Goal: Find specific page/section: Find specific page/section

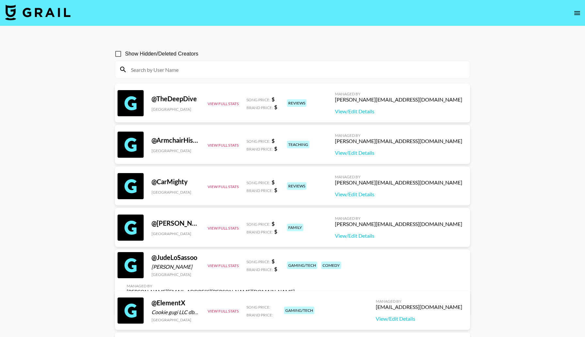
click at [171, 70] on input at bounding box center [296, 69] width 339 height 10
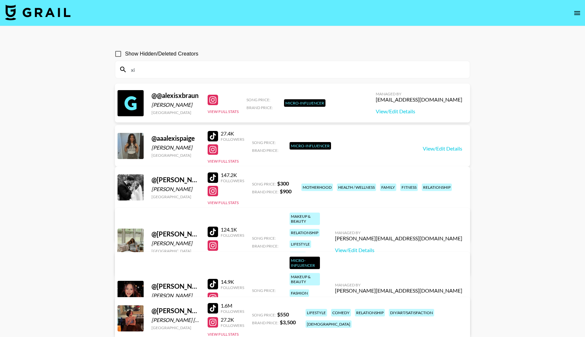
type input "x"
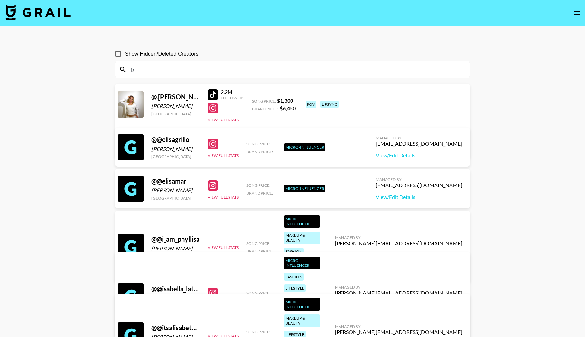
type input "i"
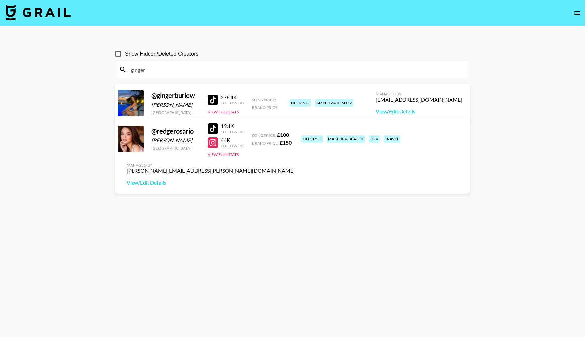
drag, startPoint x: 160, startPoint y: 67, endPoint x: 109, endPoint y: 62, distance: 50.8
click at [111, 66] on div "Show Hidden/Deleted Creators ginger @ gingerburlew [PERSON_NAME] [GEOGRAPHIC_DA…" at bounding box center [292, 184] width 365 height 284
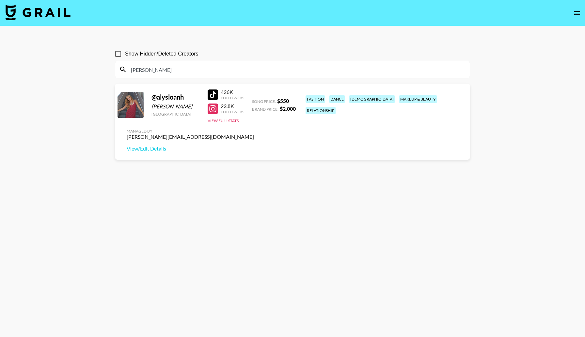
drag, startPoint x: 174, startPoint y: 67, endPoint x: 93, endPoint y: 82, distance: 82.6
click at [105, 78] on main "Show Hidden/Deleted Creators [PERSON_NAME] @ [PERSON_NAME] [GEOGRAPHIC_DATA] 43…" at bounding box center [292, 184] width 585 height 316
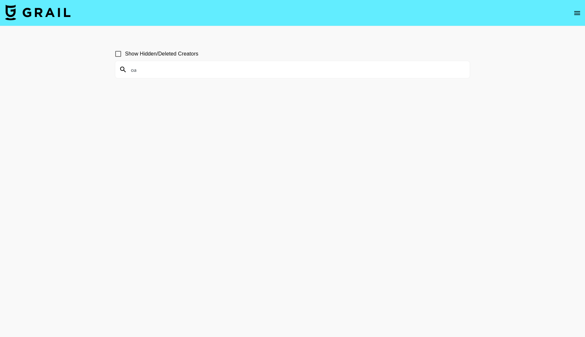
type input "o"
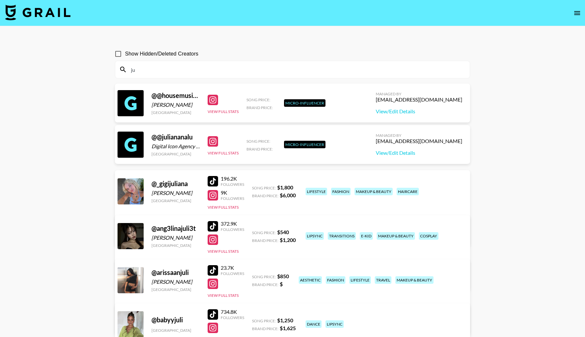
type input "j"
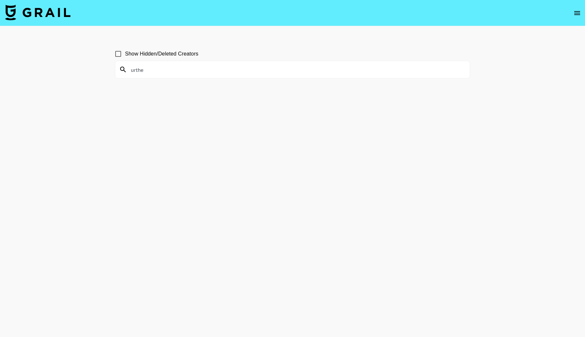
drag, startPoint x: 147, startPoint y: 70, endPoint x: 128, endPoint y: 70, distance: 18.9
click at [133, 70] on input "urthe" at bounding box center [296, 69] width 339 height 10
type input "u"
drag, startPoint x: 164, startPoint y: 69, endPoint x: 109, endPoint y: 69, distance: 54.5
click at [110, 71] on div "Show Hidden/Deleted Creators sophielil" at bounding box center [292, 184] width 365 height 284
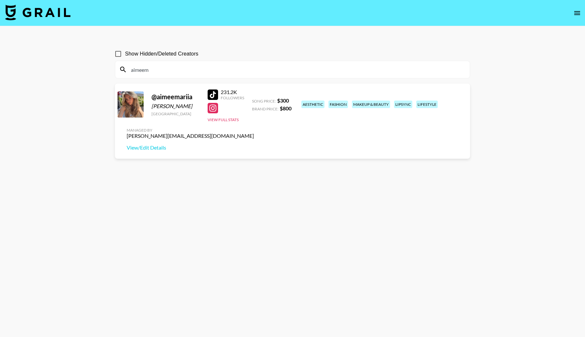
drag, startPoint x: 162, startPoint y: 70, endPoint x: 76, endPoint y: 69, distance: 86.1
click at [82, 70] on main "Show Hidden/Deleted Creators aimeem @ aimeemariia [PERSON_NAME] [GEOGRAPHIC_DAT…" at bounding box center [292, 184] width 585 height 316
type input "n"
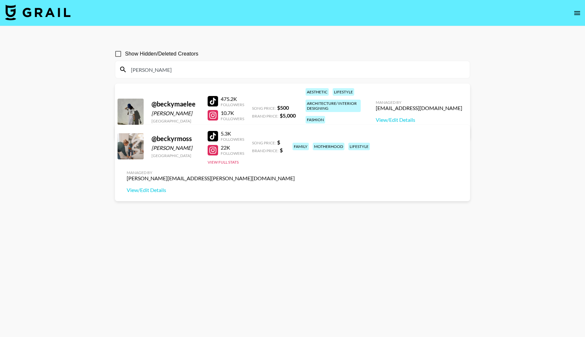
drag, startPoint x: 157, startPoint y: 73, endPoint x: 115, endPoint y: 70, distance: 41.5
click at [116, 71] on div "[PERSON_NAME]" at bounding box center [292, 69] width 354 height 17
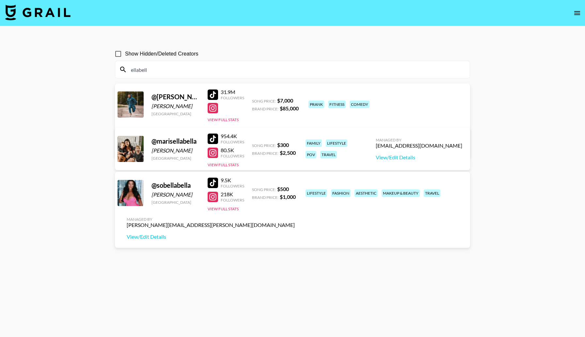
drag, startPoint x: 167, startPoint y: 72, endPoint x: 103, endPoint y: 72, distance: 63.9
click at [110, 72] on div "Show Hidden/Deleted Creators ellabell @ [PERSON_NAME].[PERSON_NAME] [PERSON_NAM…" at bounding box center [292, 184] width 365 height 284
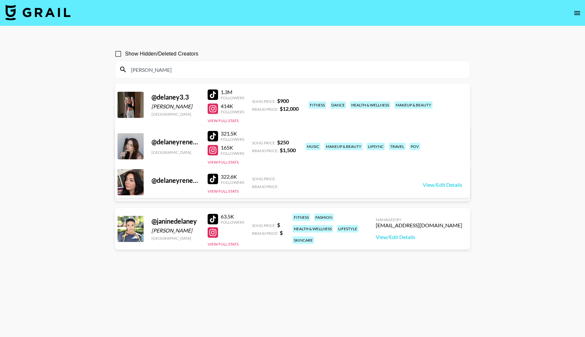
drag, startPoint x: 160, startPoint y: 68, endPoint x: 73, endPoint y: 63, distance: 86.6
click at [79, 68] on main "Show Hidden/Deleted Creators [PERSON_NAME] @ delaney3.3 [PERSON_NAME] [GEOGRAPH…" at bounding box center [292, 184] width 585 height 316
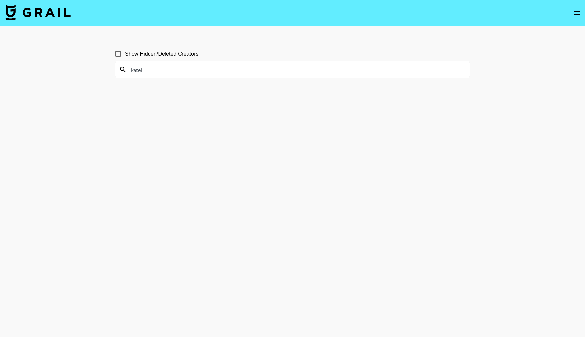
drag, startPoint x: 187, startPoint y: 71, endPoint x: 73, endPoint y: 70, distance: 113.2
click at [83, 71] on main "Show Hidden/Deleted Creators katel" at bounding box center [292, 184] width 585 height 316
drag, startPoint x: 169, startPoint y: 65, endPoint x: 92, endPoint y: 65, distance: 77.0
click at [97, 65] on main "Show Hidden/Deleted Creators [PERSON_NAME]" at bounding box center [292, 184] width 585 height 316
drag, startPoint x: 167, startPoint y: 71, endPoint x: 85, endPoint y: 72, distance: 81.9
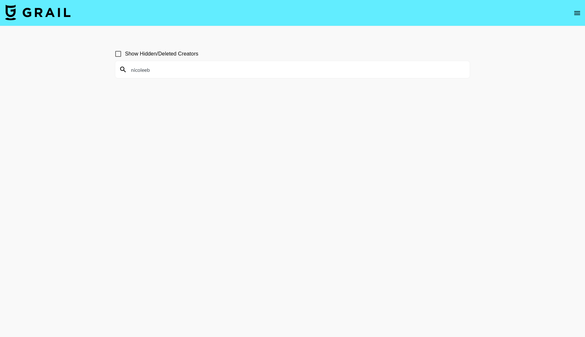
click at [96, 72] on main "Show Hidden/Deleted Creators [PERSON_NAME]" at bounding box center [292, 184] width 585 height 316
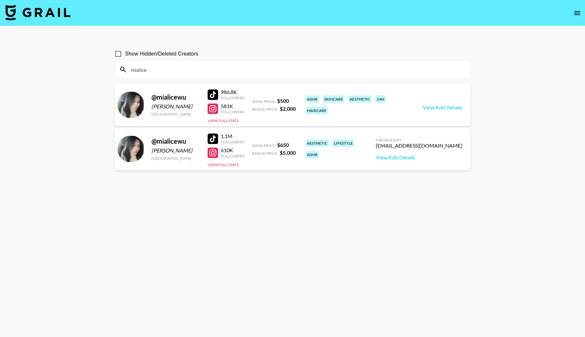
drag, startPoint x: 185, startPoint y: 64, endPoint x: 126, endPoint y: 64, distance: 58.7
click at [130, 66] on input "mialice" at bounding box center [296, 69] width 339 height 10
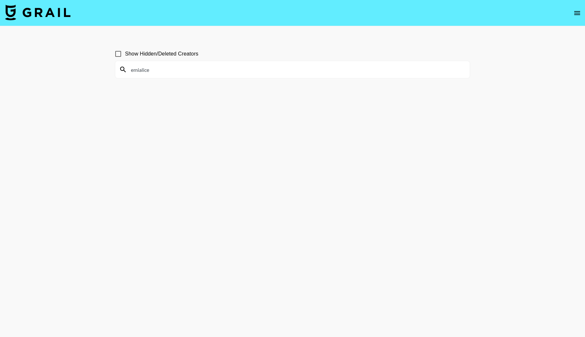
drag, startPoint x: 158, startPoint y: 73, endPoint x: 105, endPoint y: 72, distance: 52.8
click at [105, 73] on main "Show Hidden/Deleted Creators emialice" at bounding box center [292, 184] width 585 height 316
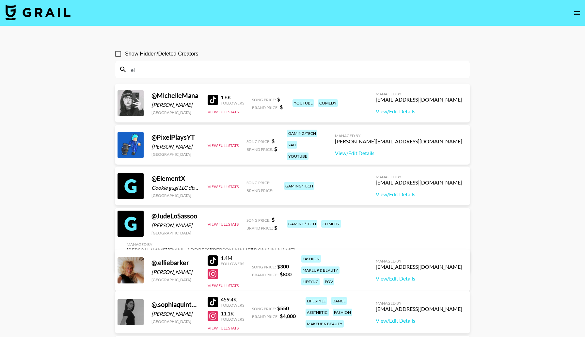
type input "e"
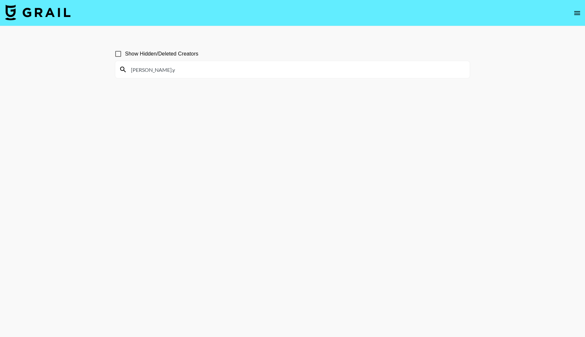
type input "[PERSON_NAME].y"
